Goal: Task Accomplishment & Management: Manage account settings

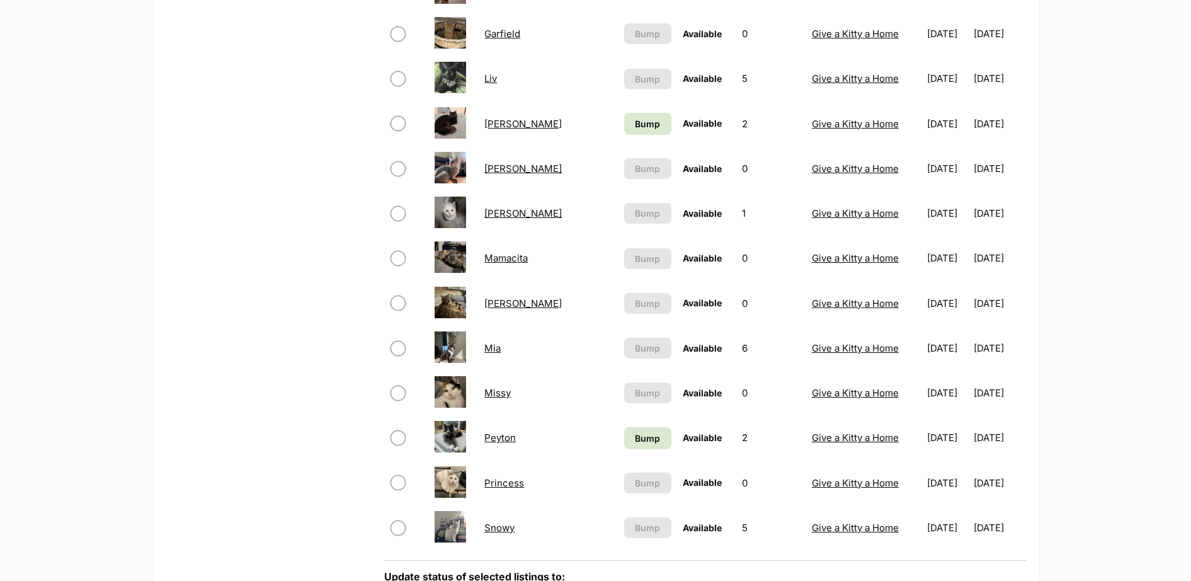
scroll to position [734, 0]
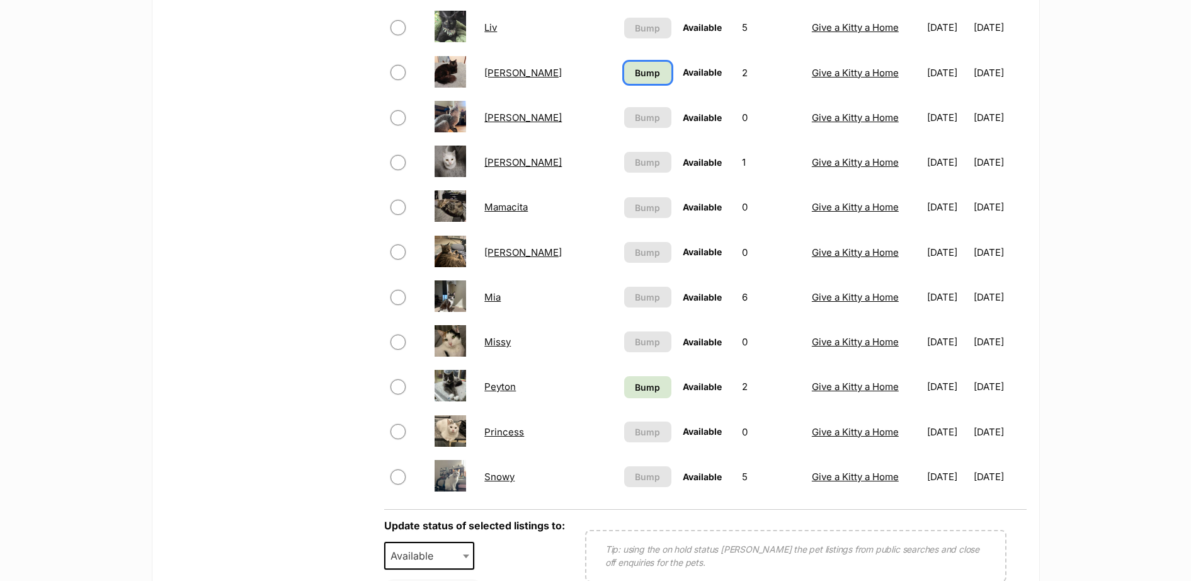
click at [624, 74] on link "Bump" at bounding box center [648, 73] width 48 height 22
click at [635, 392] on span "Bump" at bounding box center [647, 386] width 25 height 13
click at [504, 77] on link "Luca" at bounding box center [522, 73] width 77 height 12
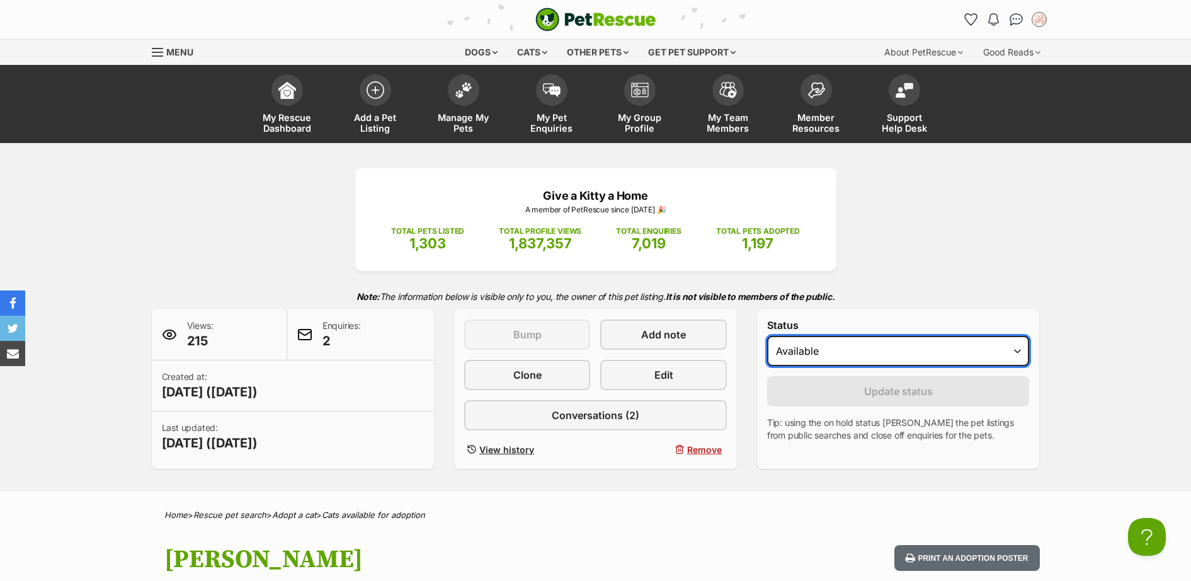
click at [881, 356] on select "Draft - not available as listing has enquires Available On hold Adopted" at bounding box center [898, 351] width 263 height 30
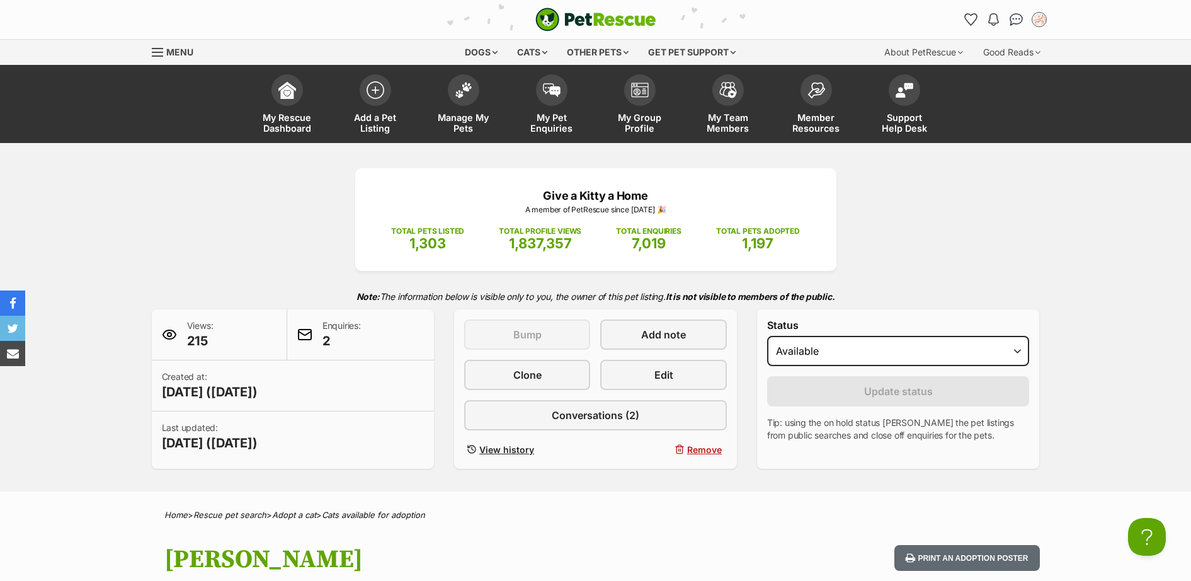
click at [915, 275] on div "Give a Kitty a Home A member of PetRescue since 2021 🎉 TOTAL PETS LISTED 1,303 …" at bounding box center [596, 318] width 926 height 300
click at [455, 86] on img at bounding box center [464, 87] width 18 height 16
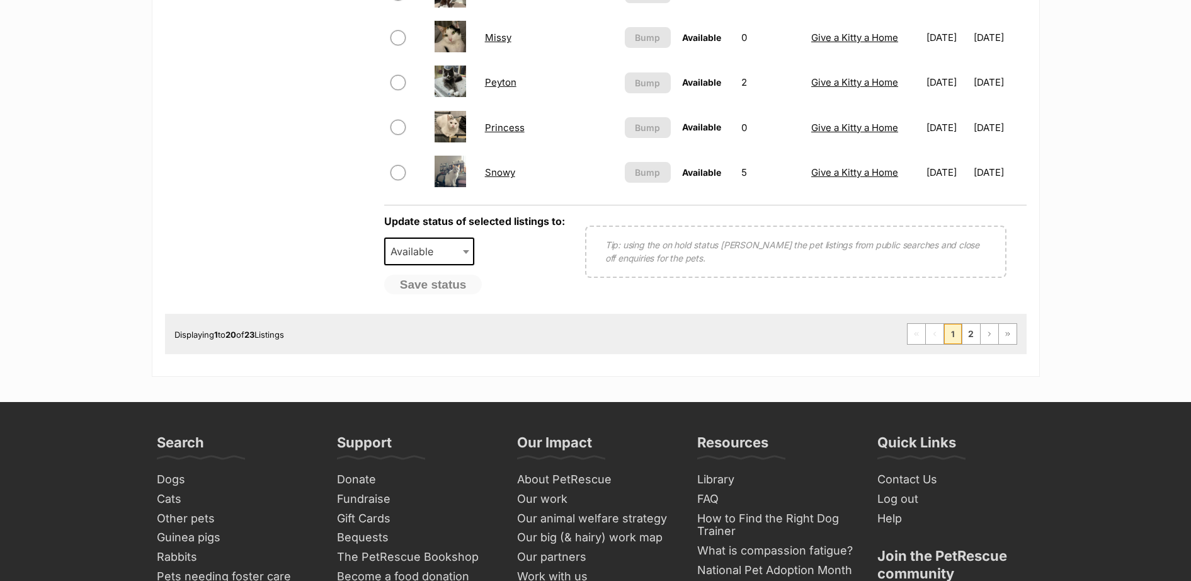
scroll to position [1102, 0]
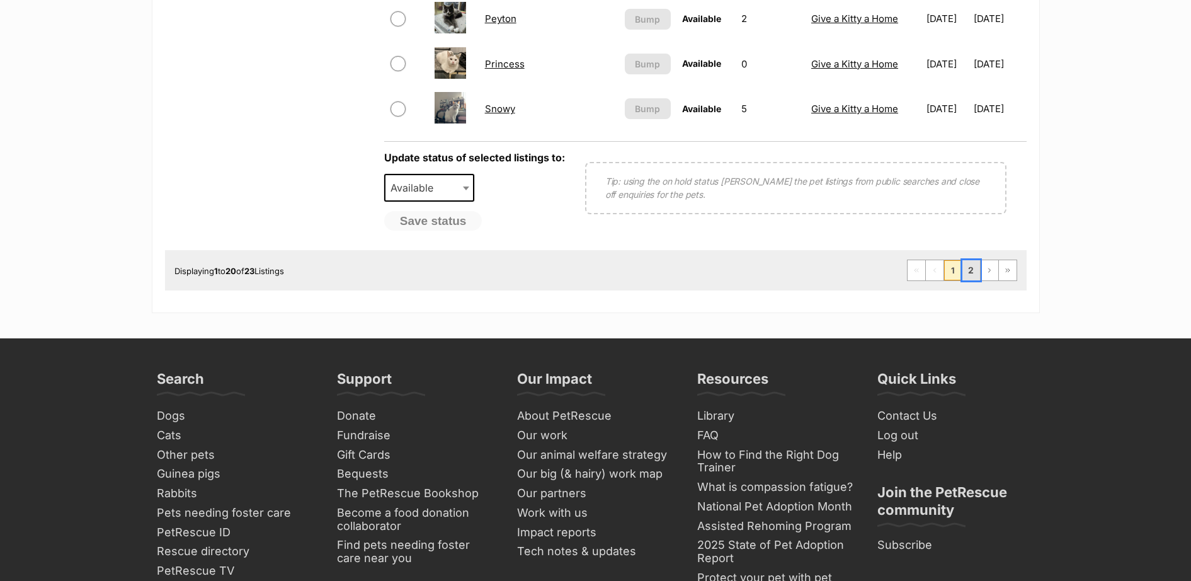
click at [970, 276] on link "2" at bounding box center [971, 270] width 18 height 20
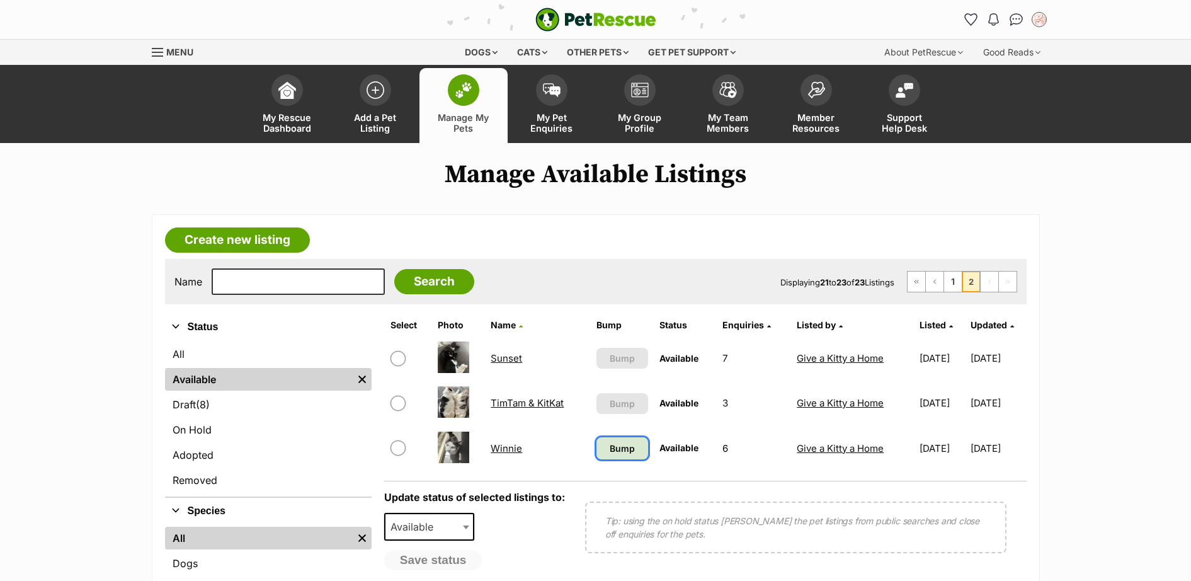
click at [618, 451] on span "Bump" at bounding box center [621, 447] width 25 height 13
